Goal: Obtain resource: Obtain resource

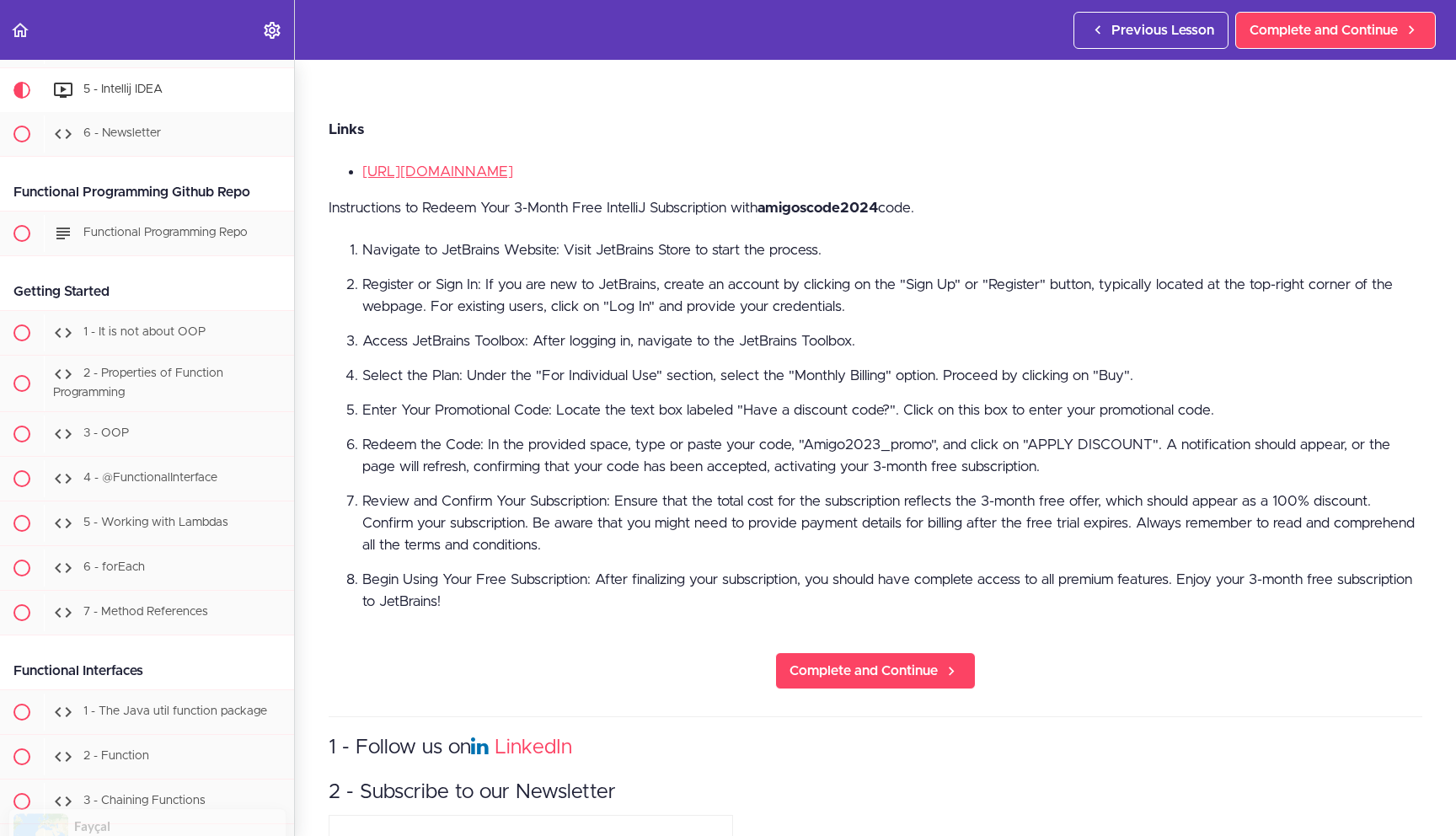
scroll to position [661, 0]
click at [824, 199] on strong "amigoscode2024" at bounding box center [818, 206] width 121 height 15
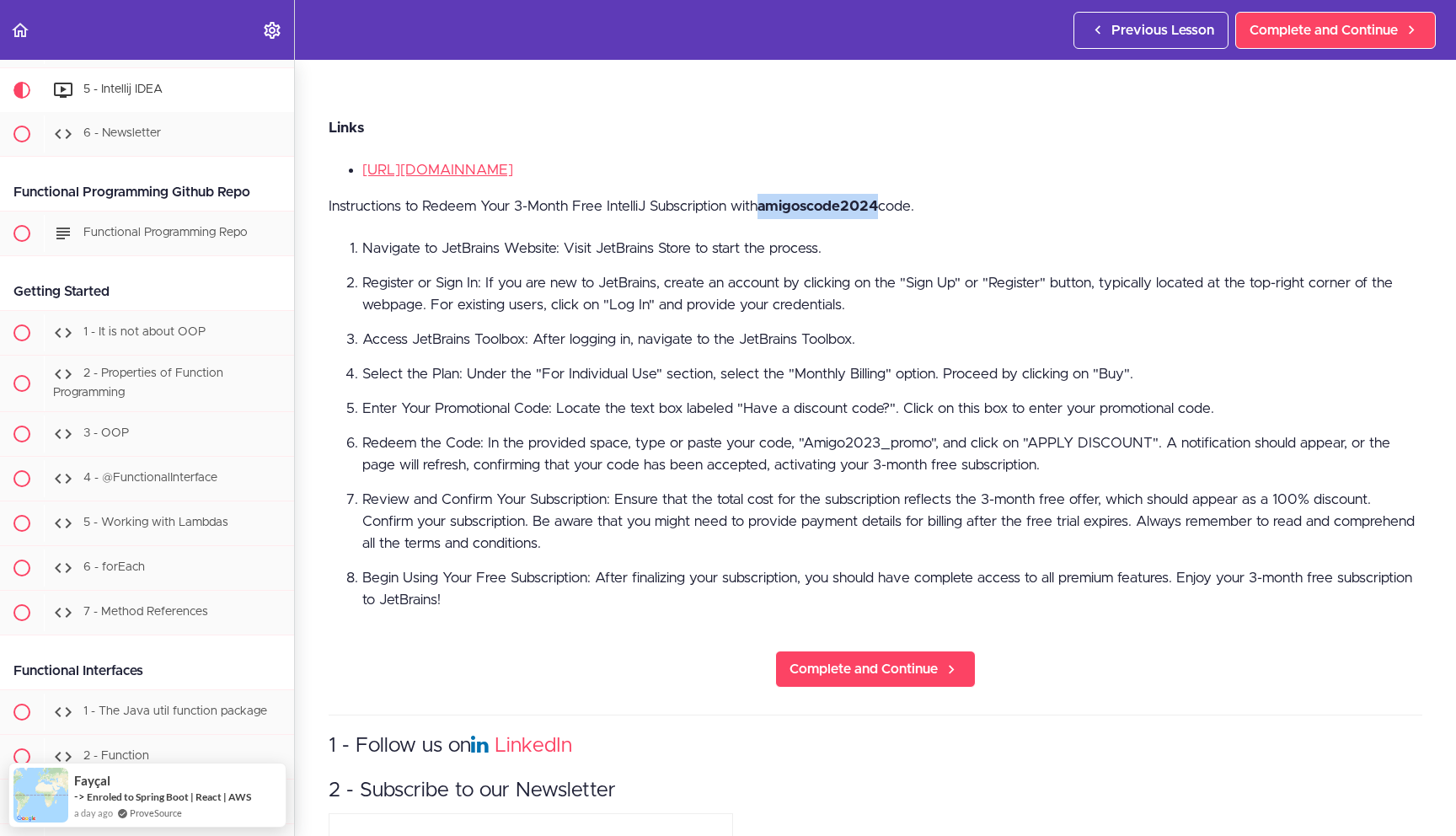
click at [824, 199] on strong "amigoscode2024" at bounding box center [818, 206] width 121 height 15
copy strong "amigoscode2024"
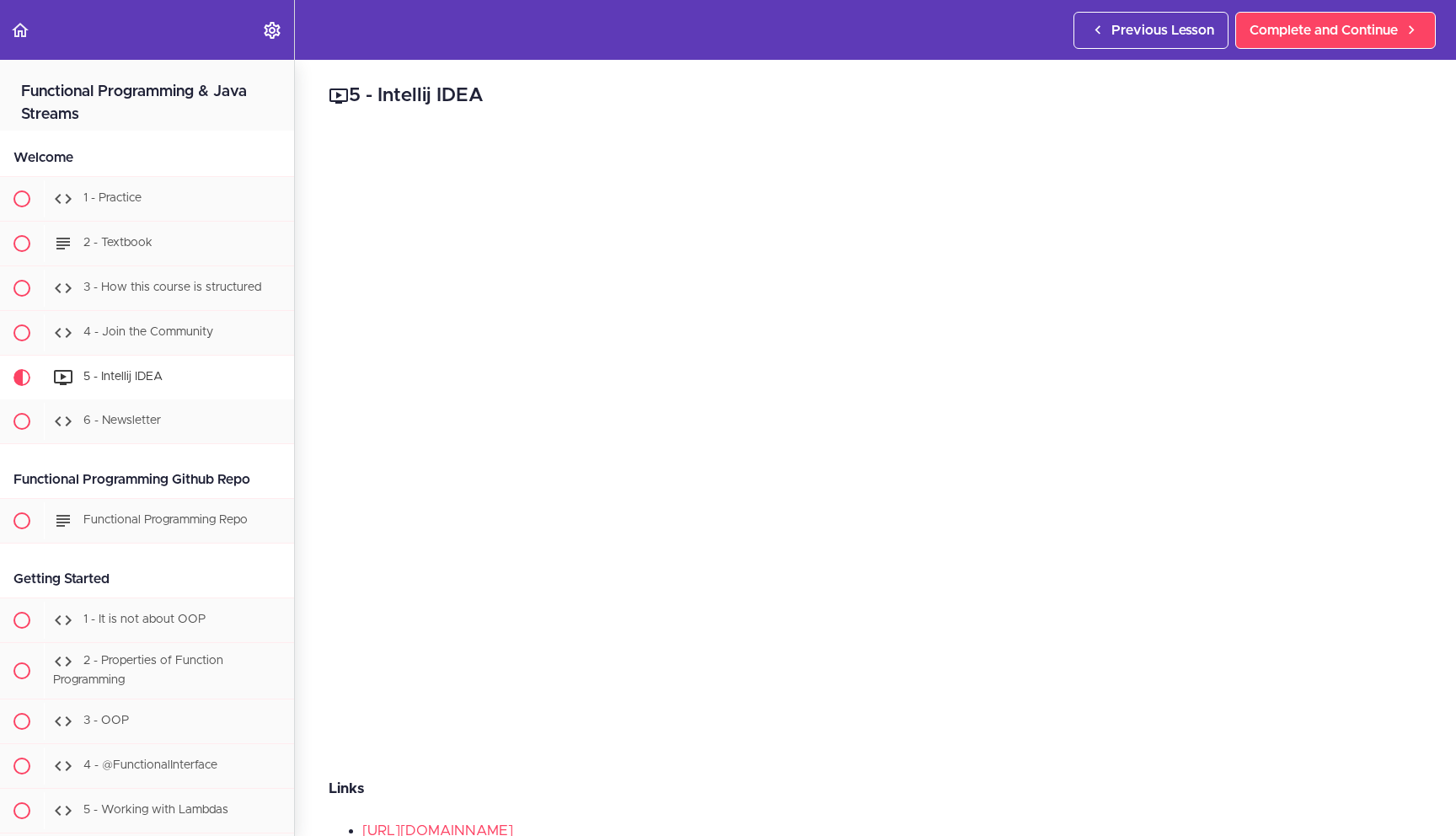
scroll to position [288, 0]
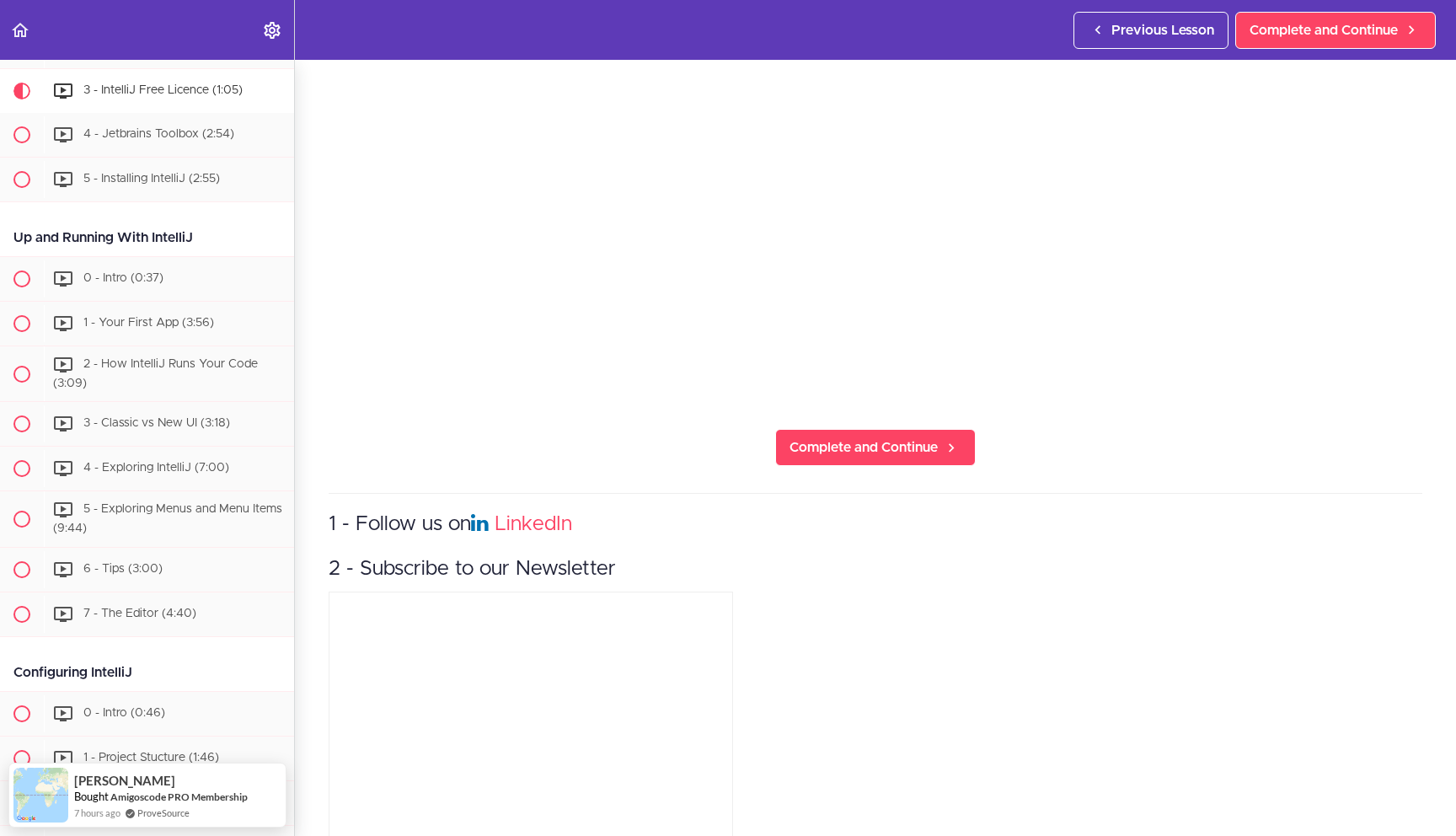
scroll to position [515, 0]
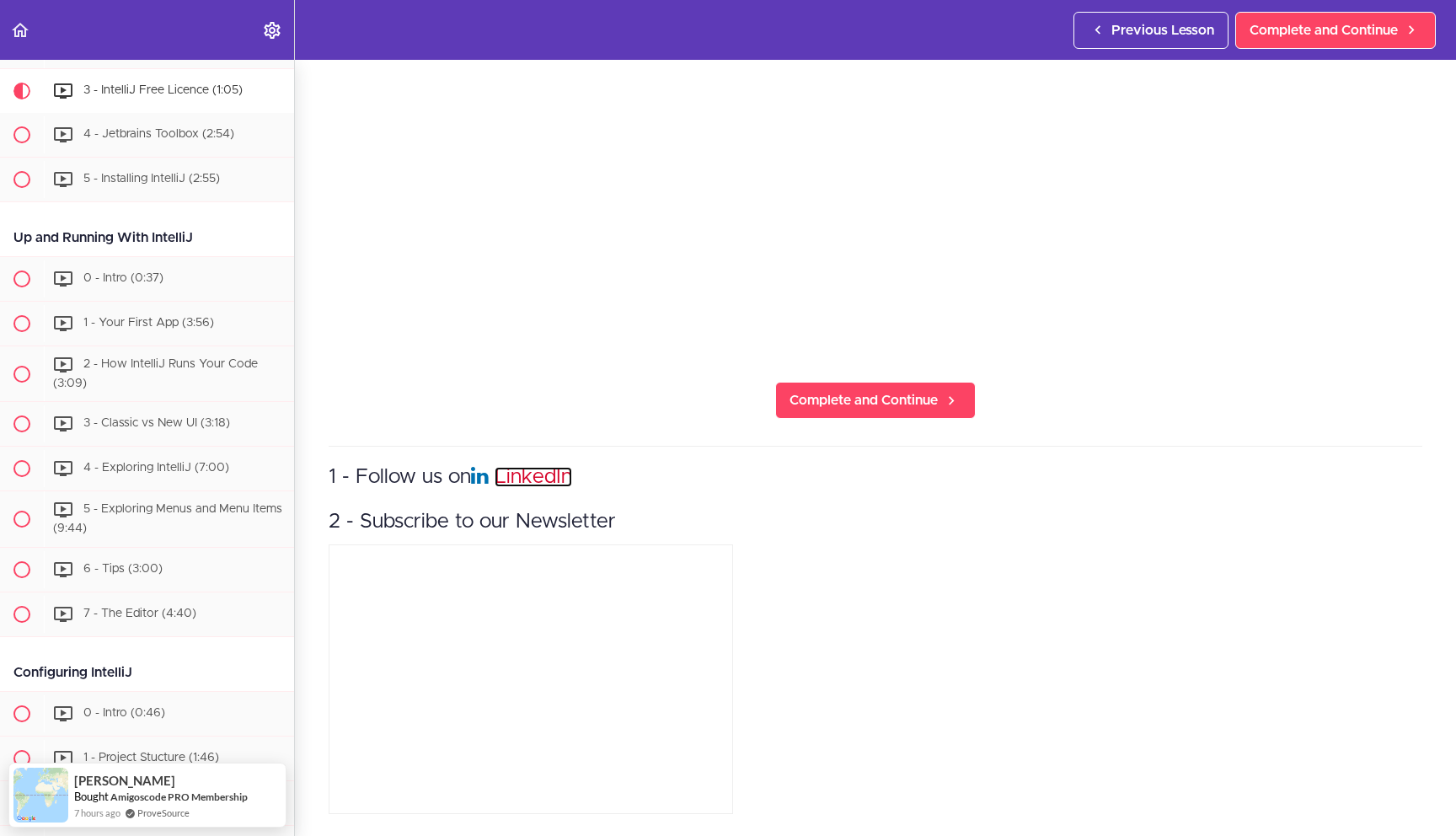
click at [515, 467] on link "LinkedIn" at bounding box center [534, 477] width 78 height 20
